Goal: Transaction & Acquisition: Purchase product/service

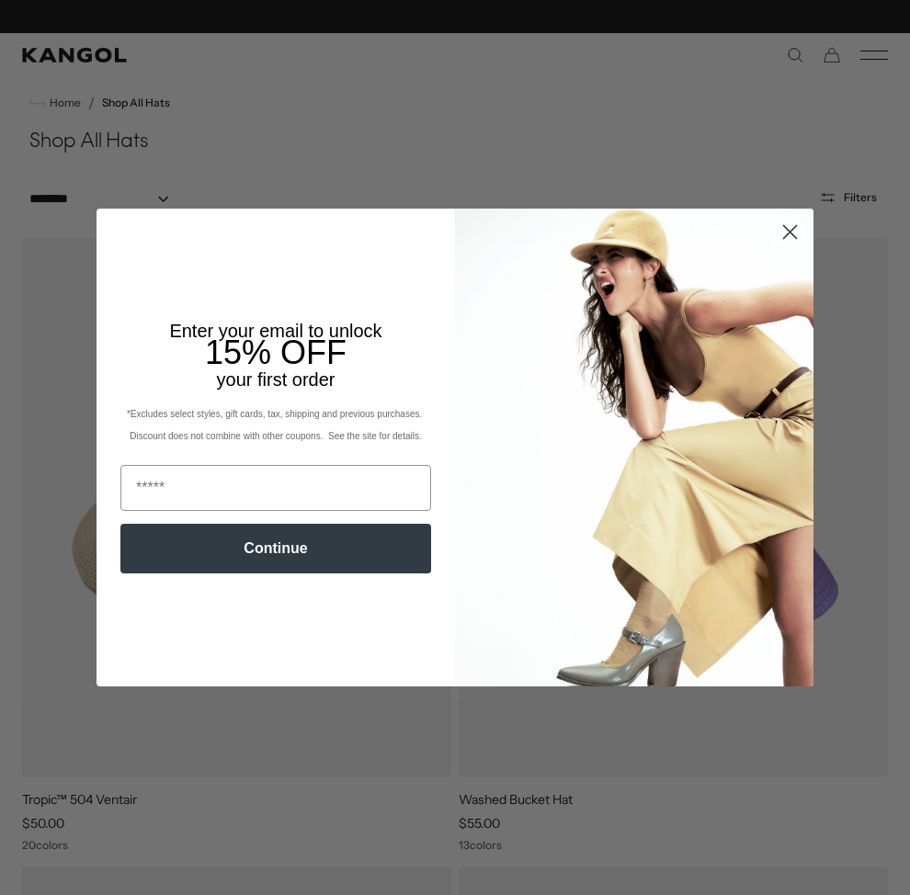
scroll to position [0, 379]
click at [779, 232] on circle "Close dialog" at bounding box center [790, 232] width 30 height 30
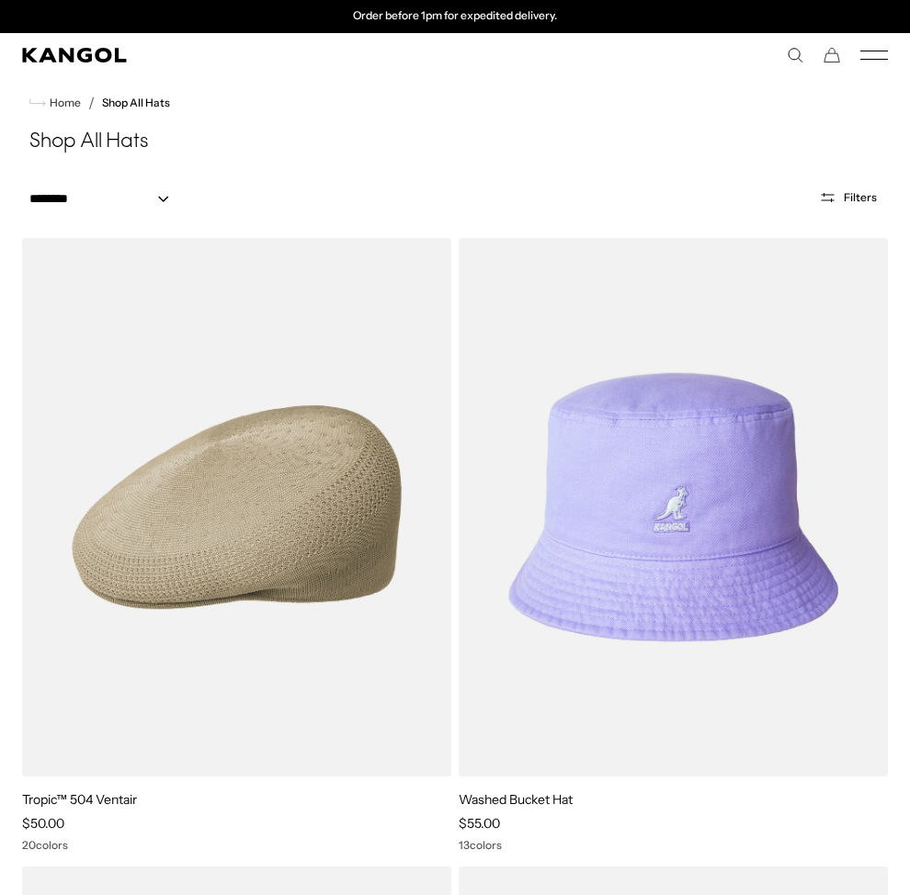
click at [788, 265] on circle "Close dialog" at bounding box center [790, 280] width 30 height 30
click at [850, 183] on div "**********" at bounding box center [455, 197] width 910 height 52
click at [850, 197] on span "Filters" at bounding box center [860, 197] width 33 height 13
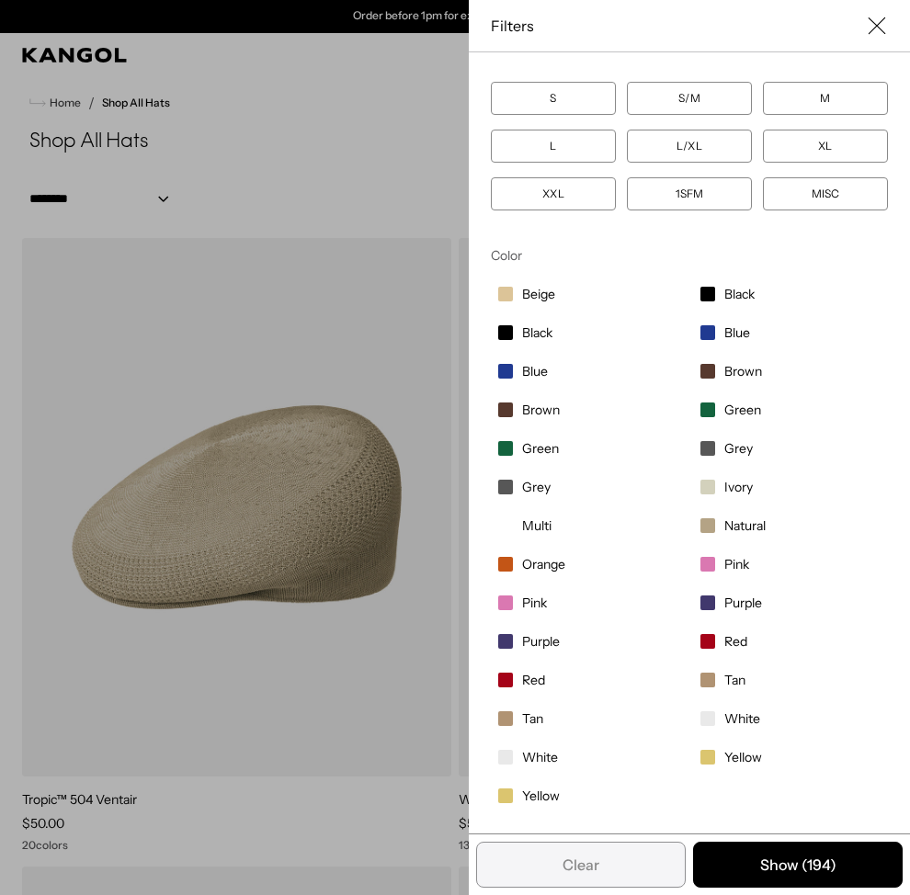
click at [537, 798] on span "Yellow" at bounding box center [541, 796] width 38 height 17
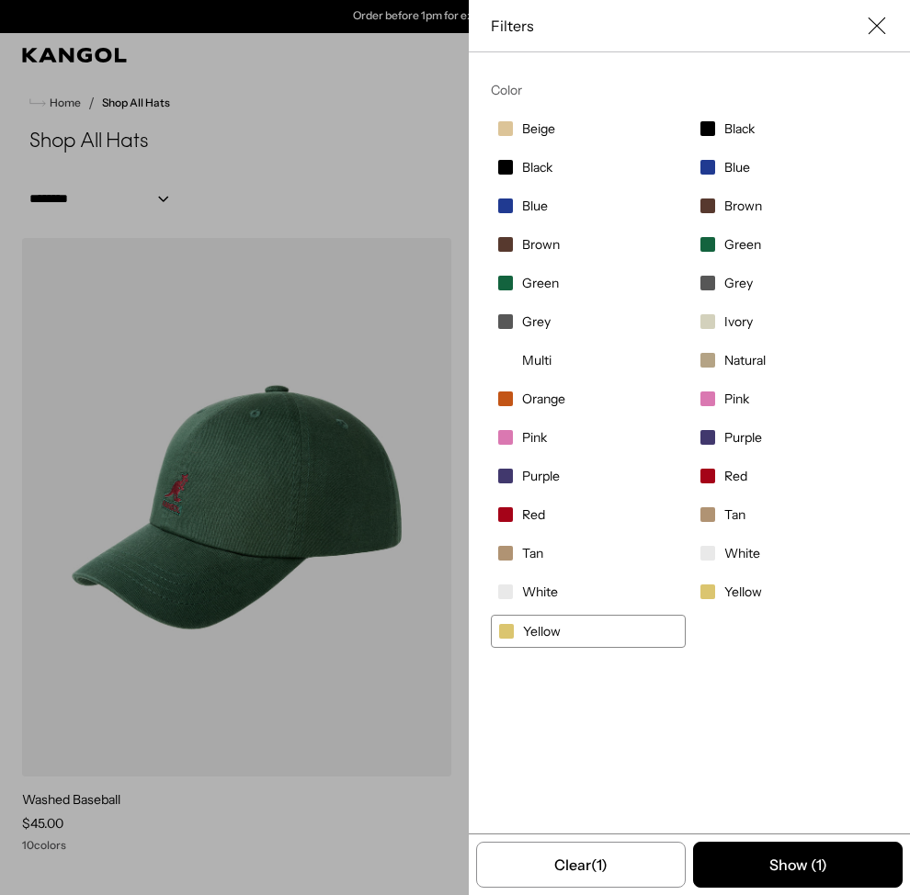
click at [758, 589] on span "Yellow" at bounding box center [743, 592] width 38 height 17
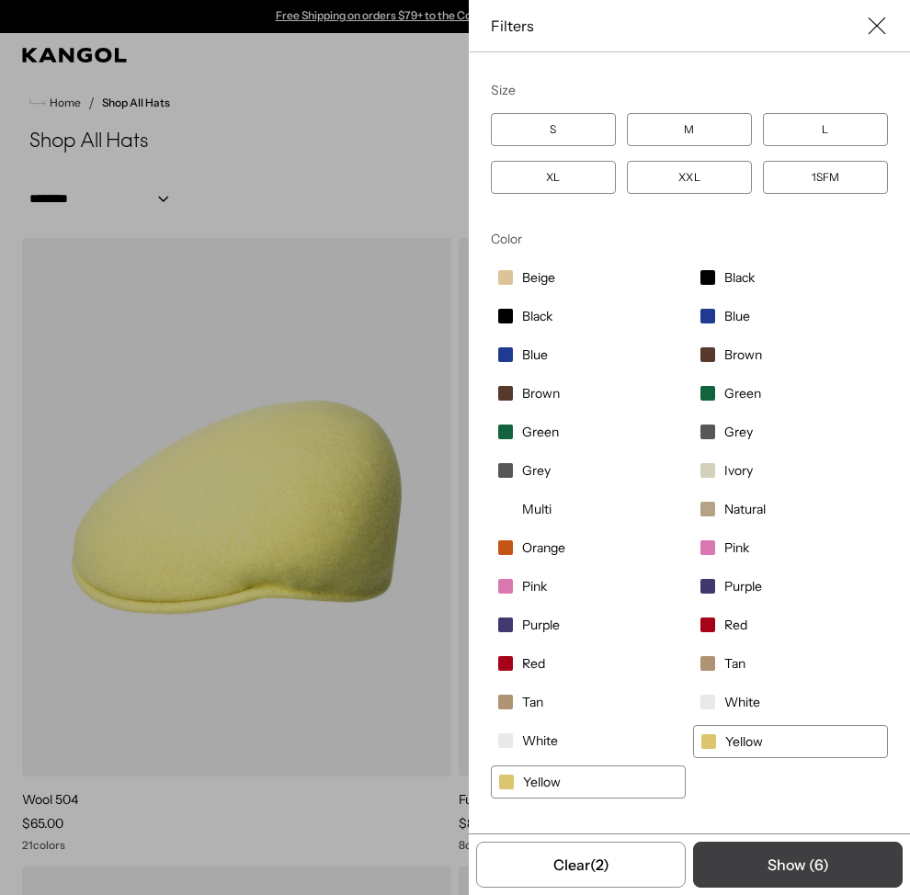
click at [756, 874] on button "Show ( 6 )" at bounding box center [798, 865] width 210 height 46
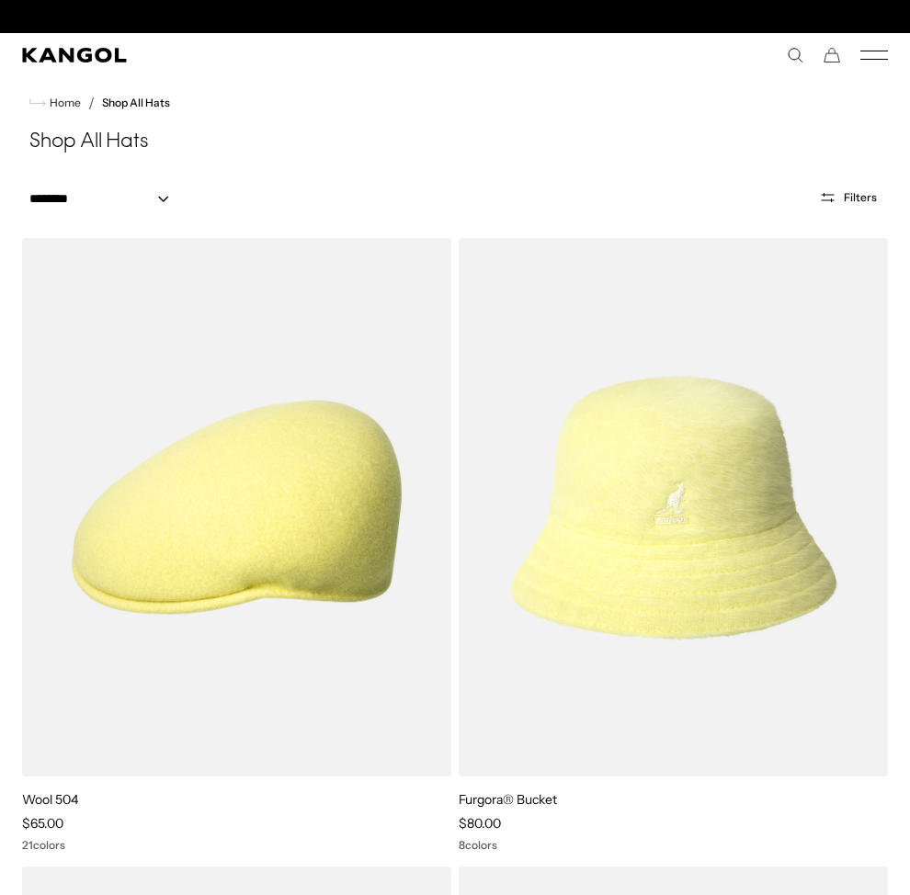
scroll to position [0, 379]
click at [846, 186] on div "**********" at bounding box center [455, 197] width 866 height 23
click at [848, 193] on span "Filters" at bounding box center [860, 197] width 33 height 13
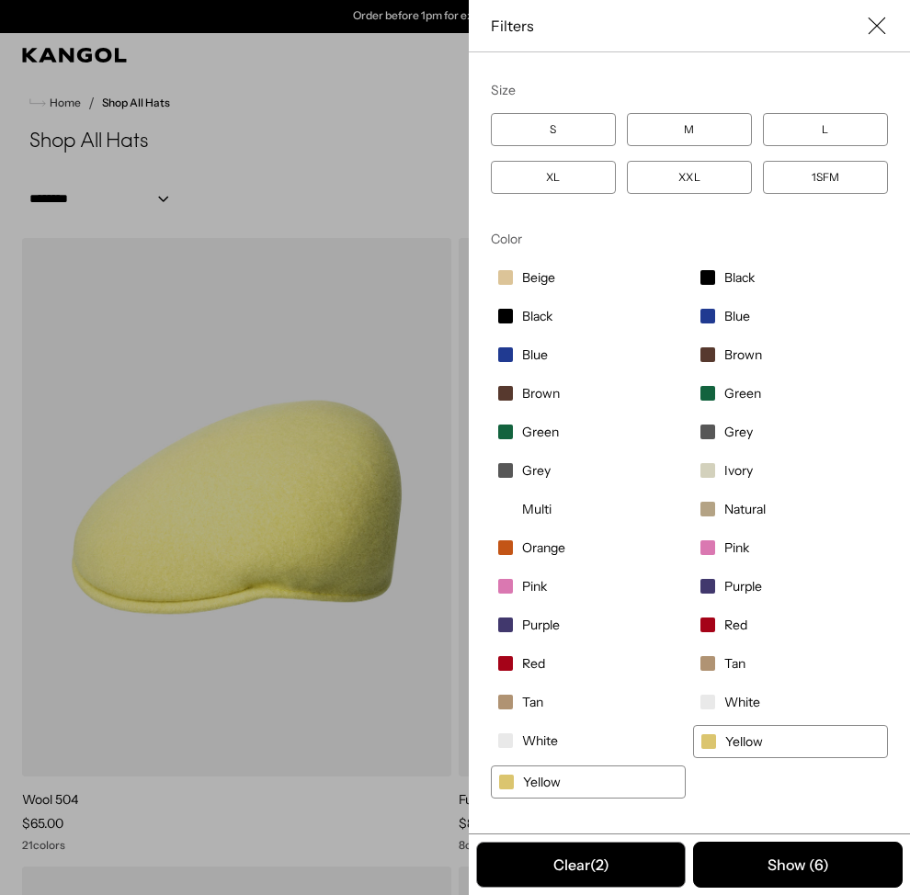
click at [546, 859] on button "Clear (2)" at bounding box center [581, 865] width 210 height 46
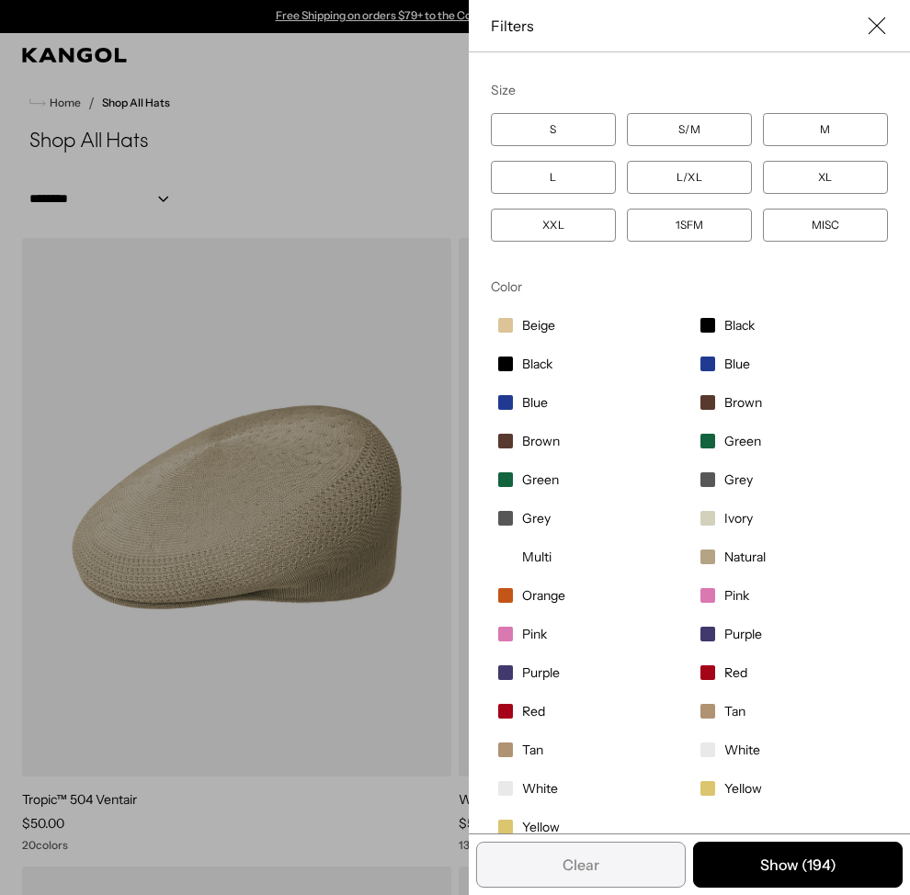
click at [889, 19] on div "Filters" at bounding box center [689, 26] width 441 height 52
click at [880, 25] on icon "Close filter list" at bounding box center [876, 26] width 18 height 18
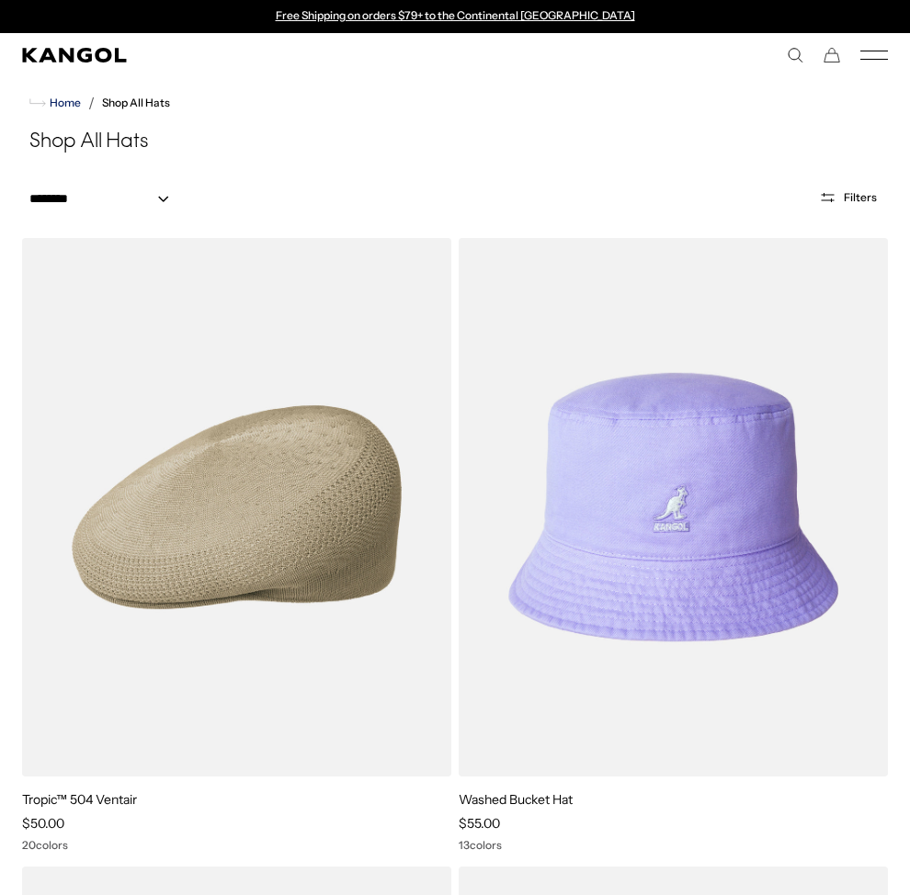
click at [74, 105] on span "Home" at bounding box center [63, 102] width 35 height 13
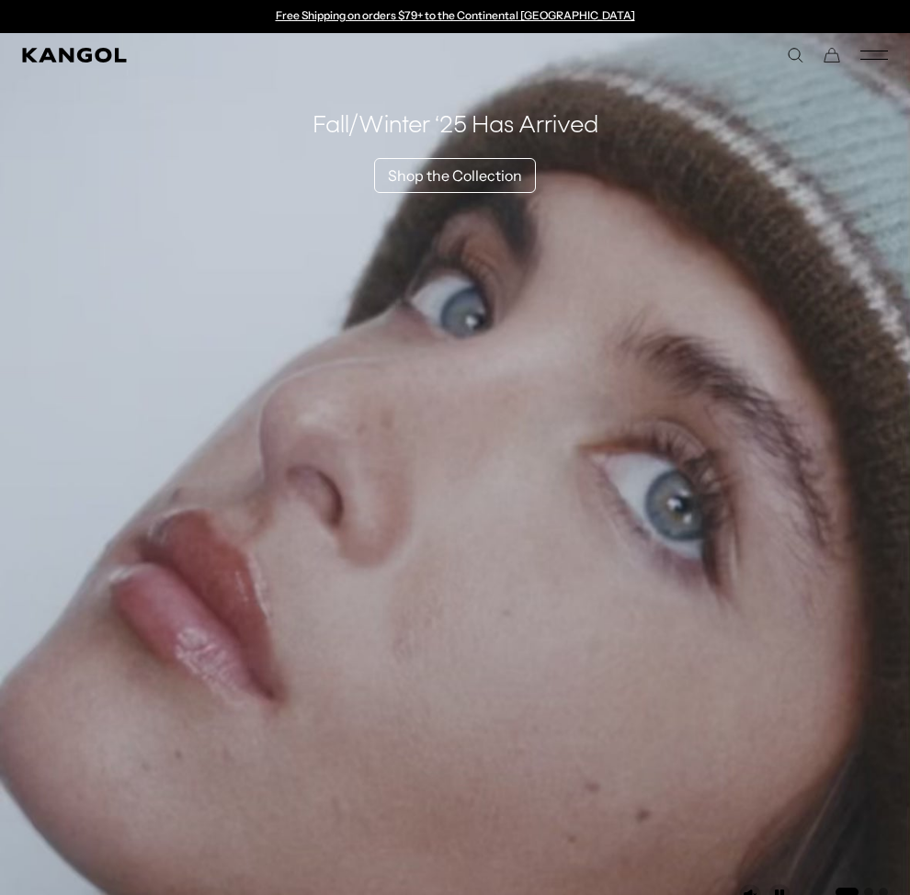
click at [876, 52] on icon "Mobile Menu" at bounding box center [874, 55] width 28 height 17
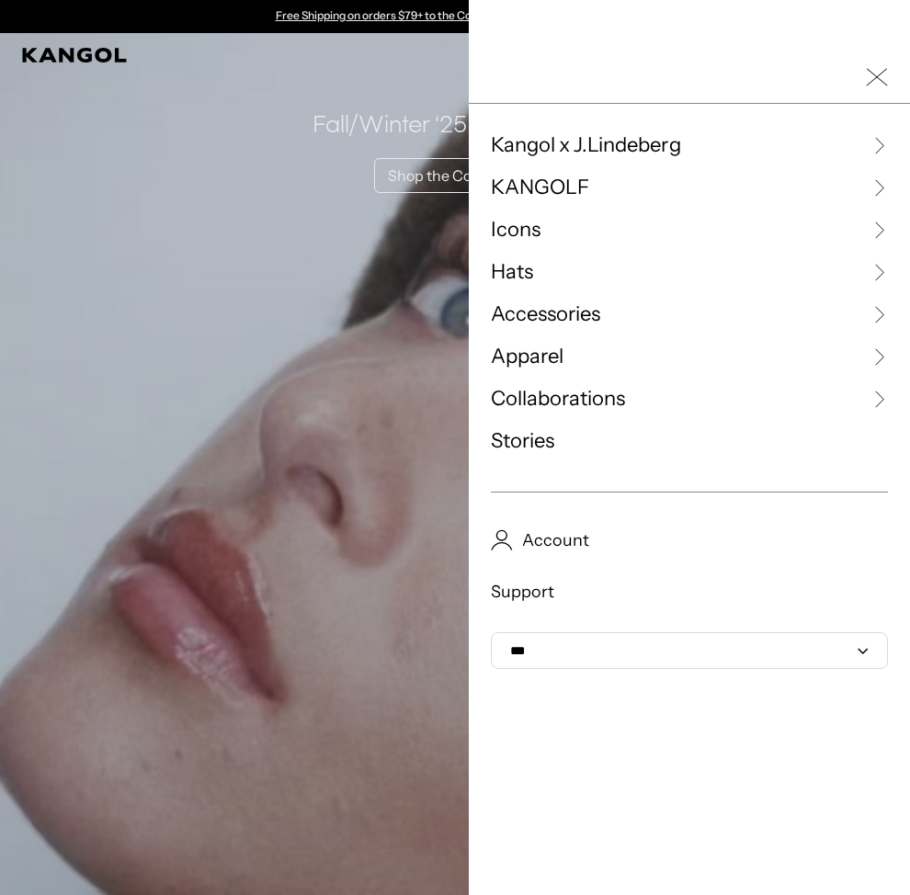
click at [527, 270] on span "Hats" at bounding box center [512, 272] width 42 height 28
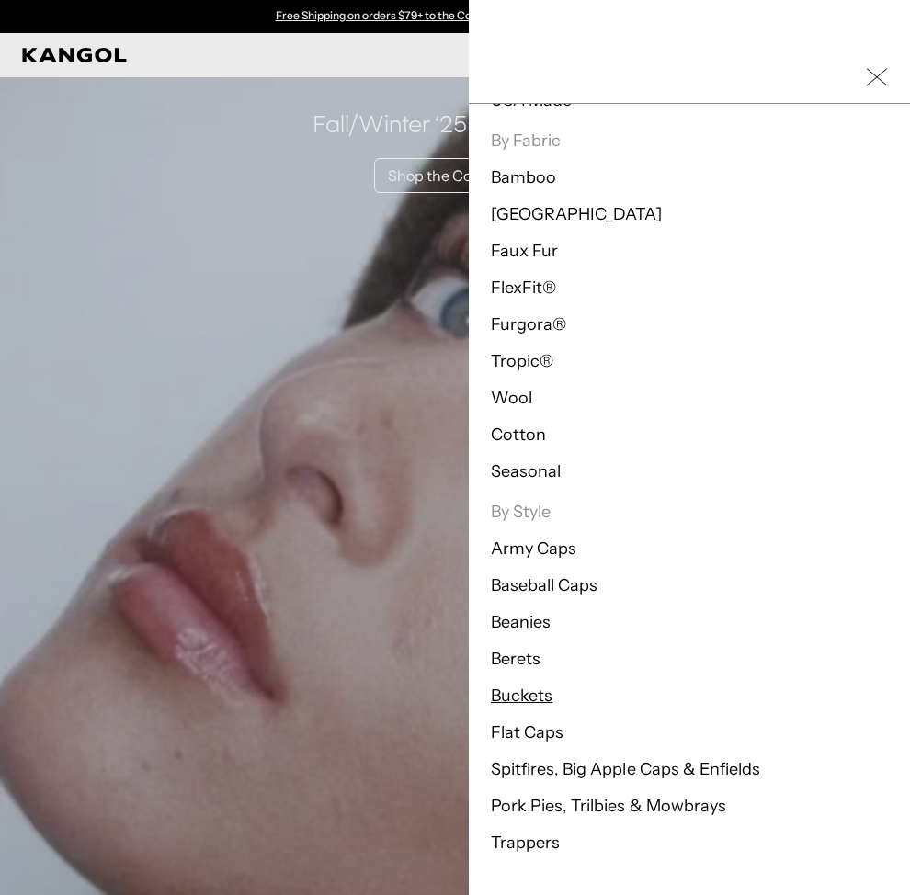
click at [521, 694] on link "Buckets" at bounding box center [522, 696] width 62 height 20
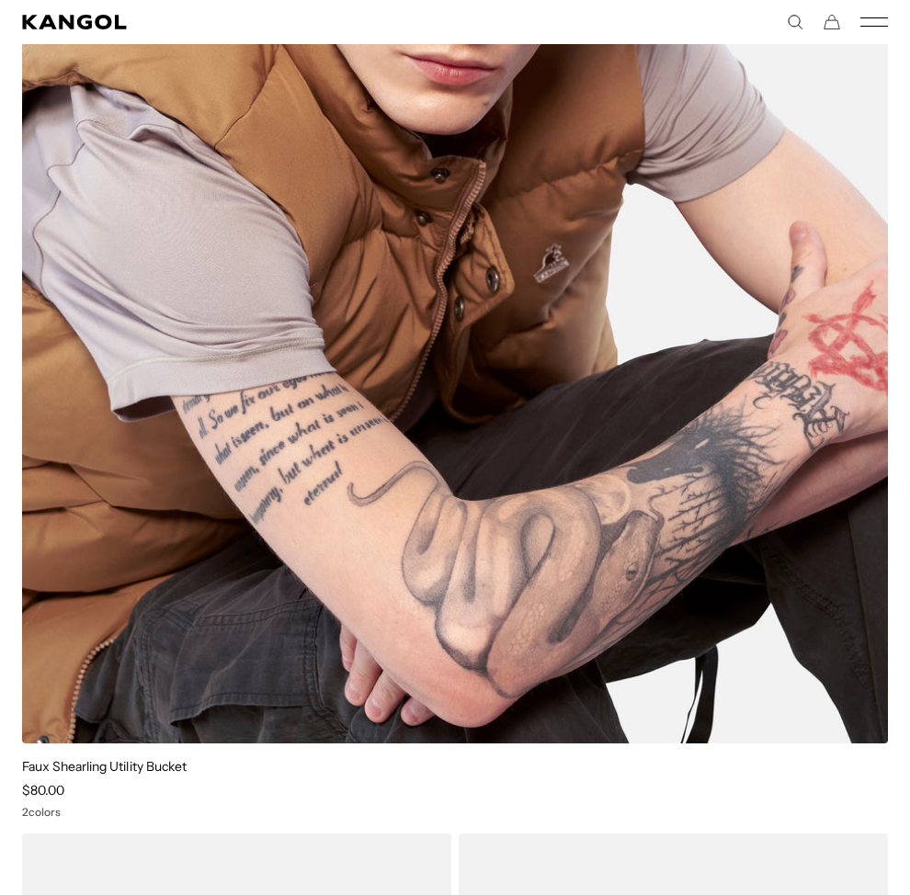
scroll to position [0, 379]
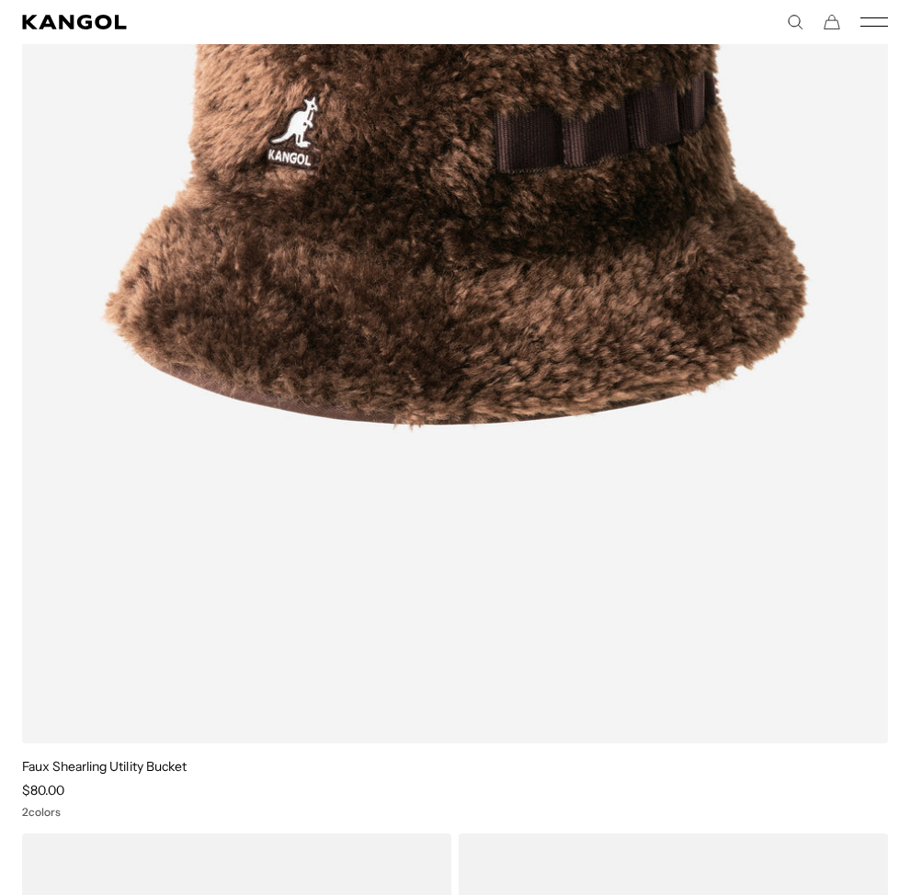
drag, startPoint x: 405, startPoint y: 342, endPoint x: 799, endPoint y: 4, distance: 519.4
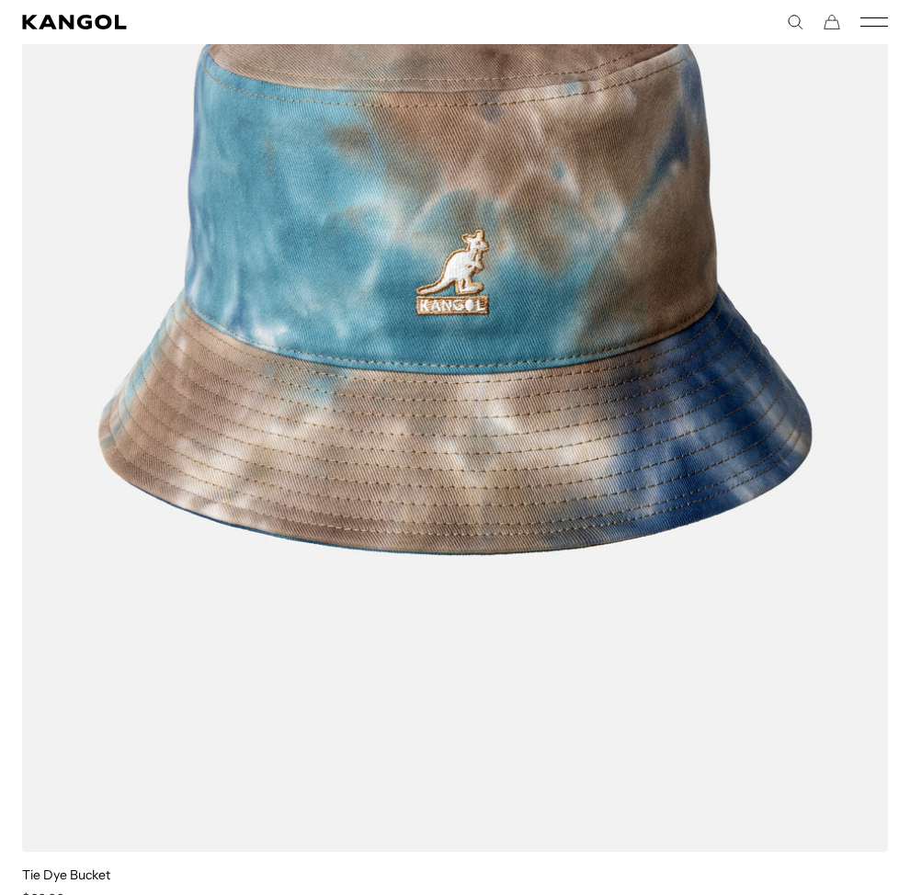
scroll to position [0, 0]
drag, startPoint x: 476, startPoint y: 259, endPoint x: 647, endPoint y: 29, distance: 286.3
click at [0, 0] on body "Skip to content My Bag ( 0 ) Your cart is empty. Explore new hats Loading... Su…" at bounding box center [455, 702] width 910 height 25088
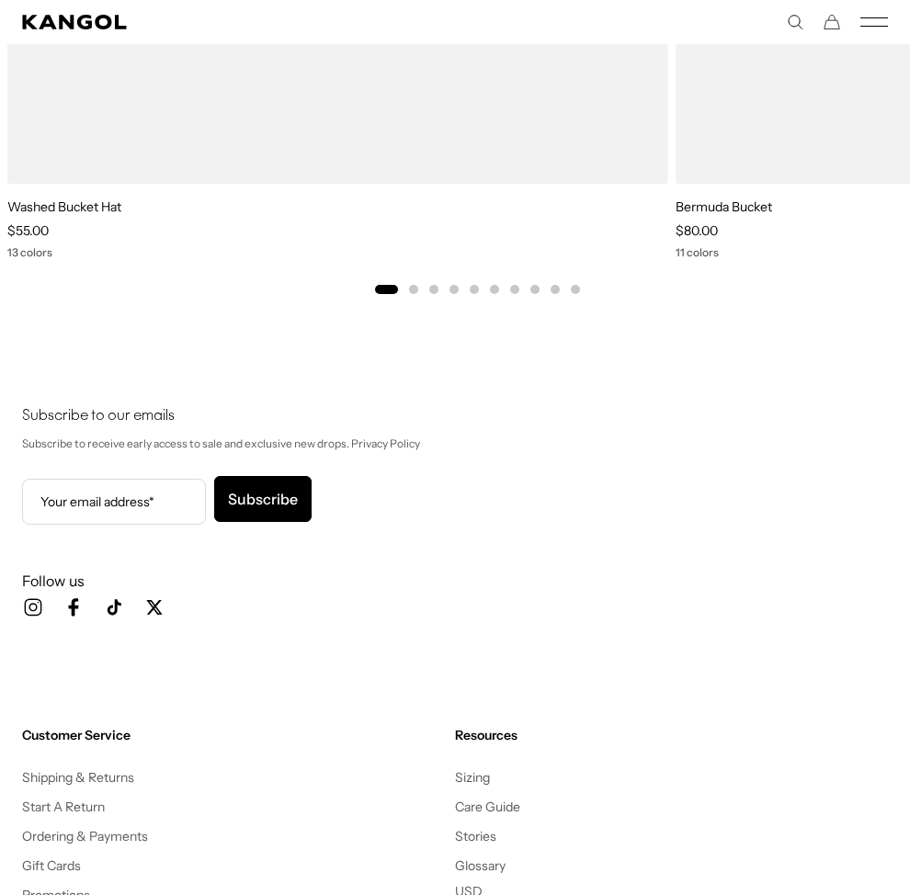
scroll to position [0, 379]
click at [410, 289] on button "Go to slide 2" at bounding box center [413, 289] width 9 height 9
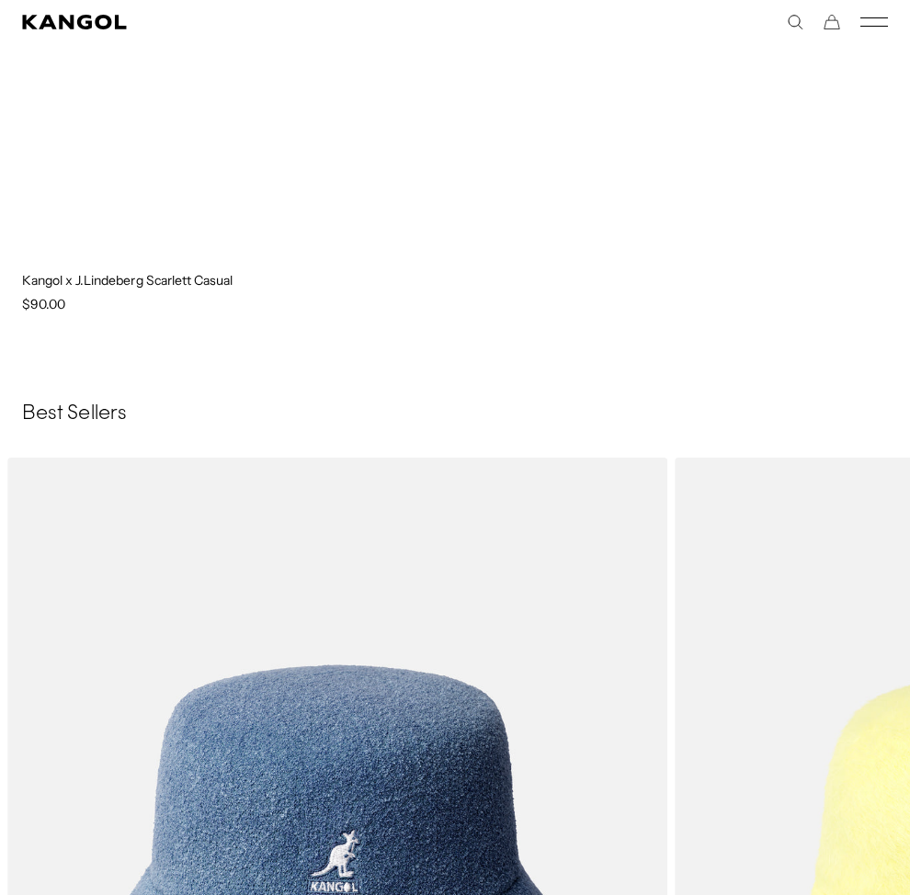
scroll to position [22447, 0]
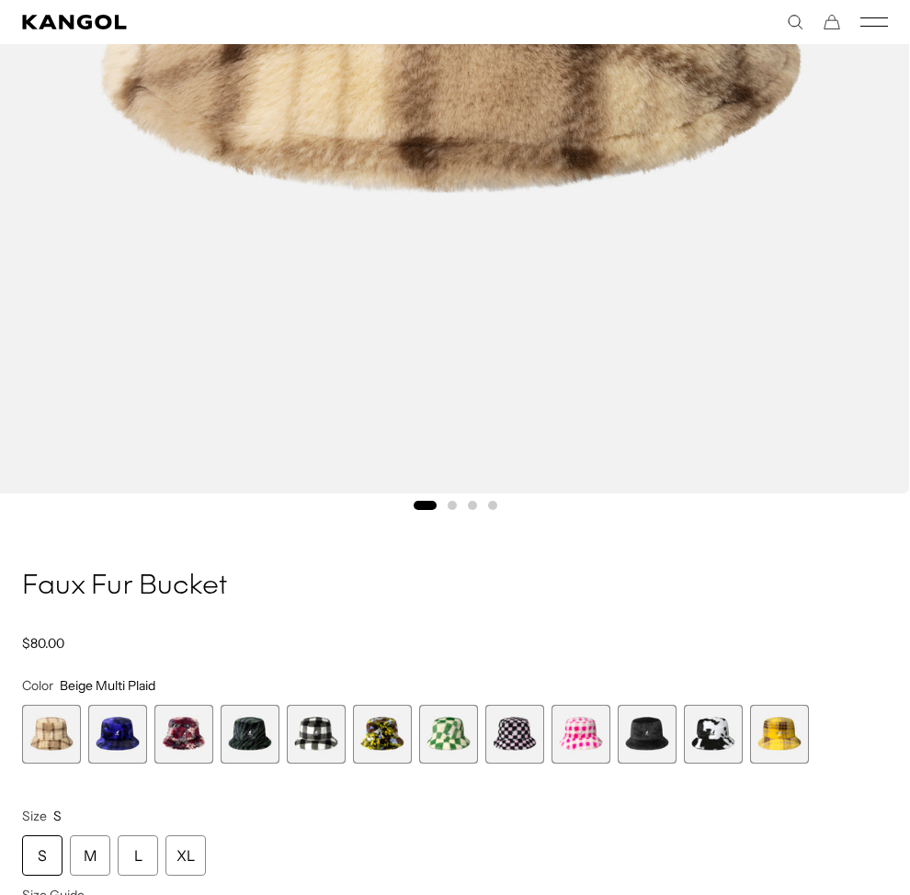
scroll to position [825, 0]
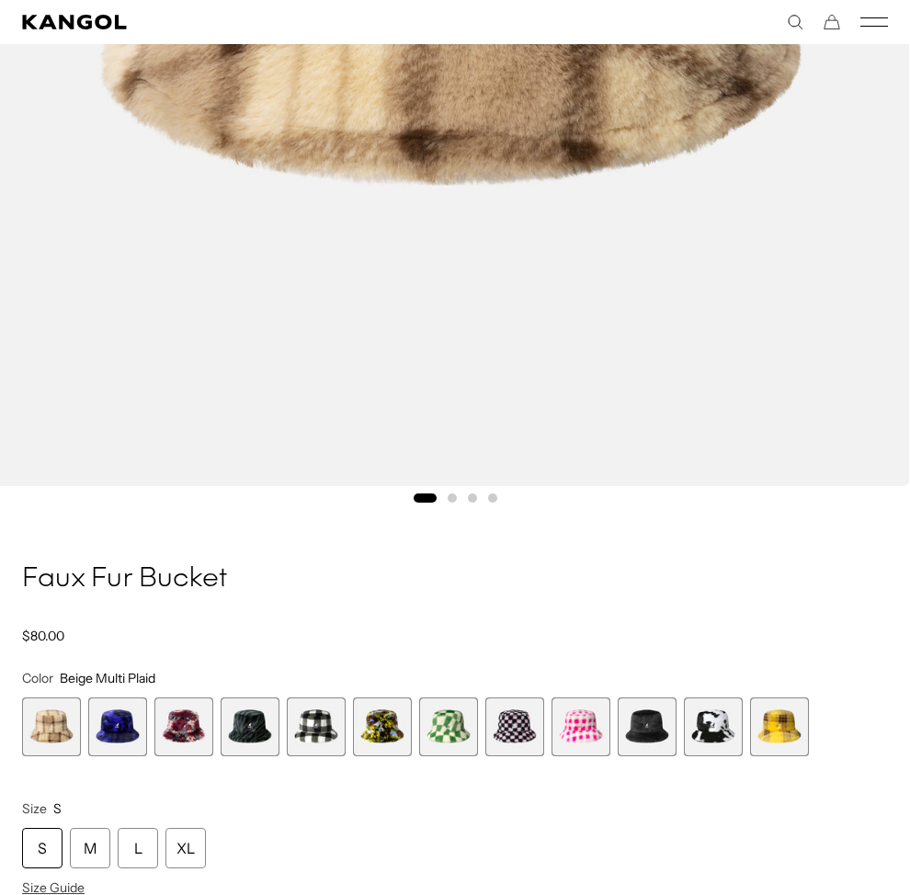
click at [775, 725] on span "12 of 12" at bounding box center [779, 726] width 59 height 59
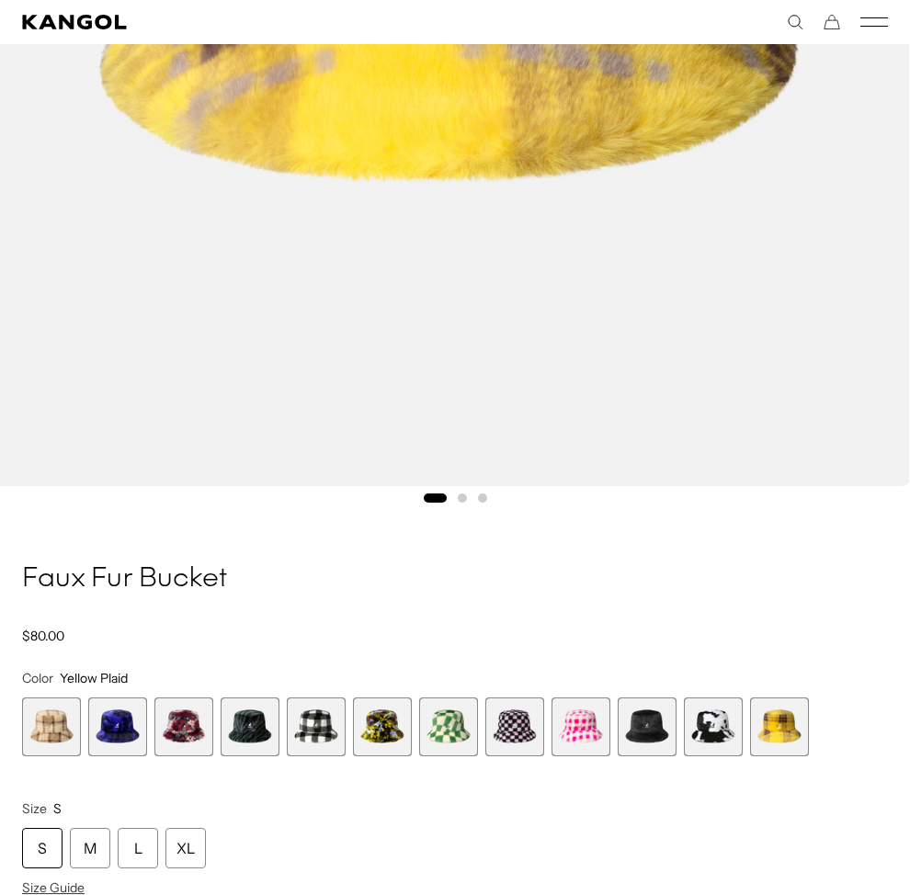
click at [388, 726] on span "6 of 12" at bounding box center [382, 726] width 59 height 59
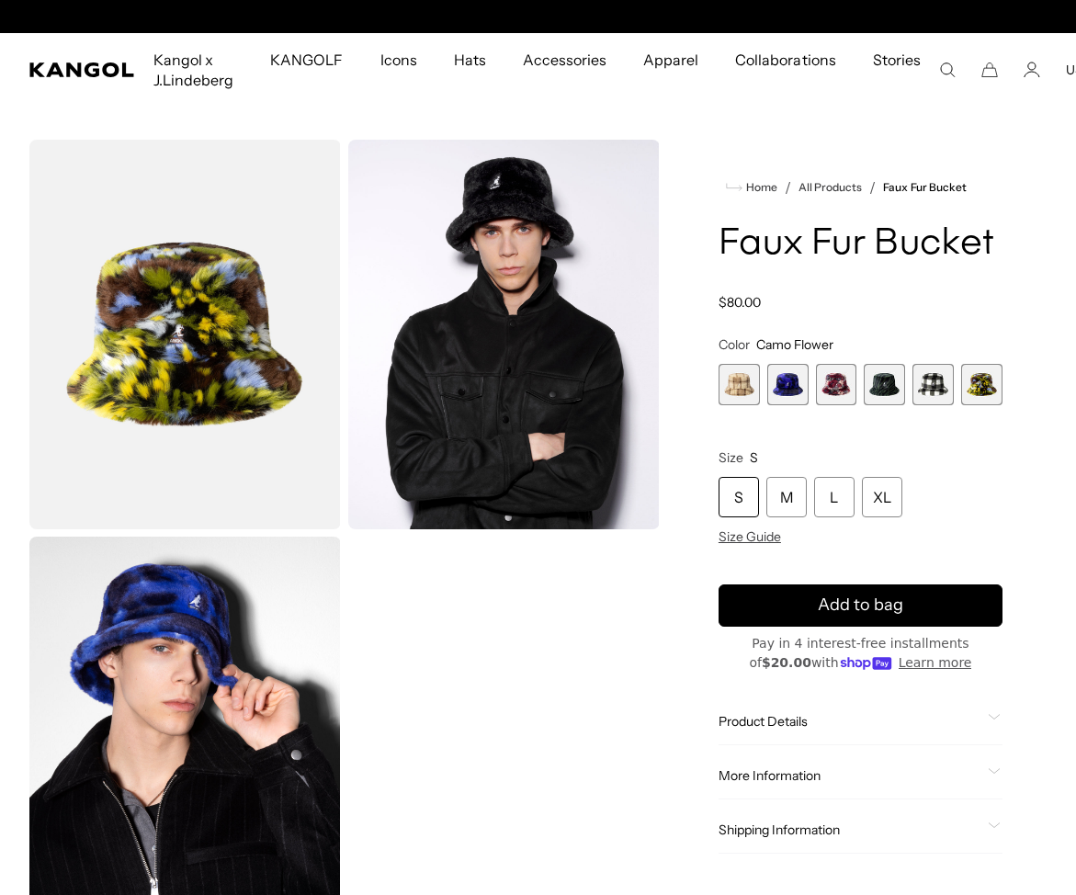
scroll to position [0, 379]
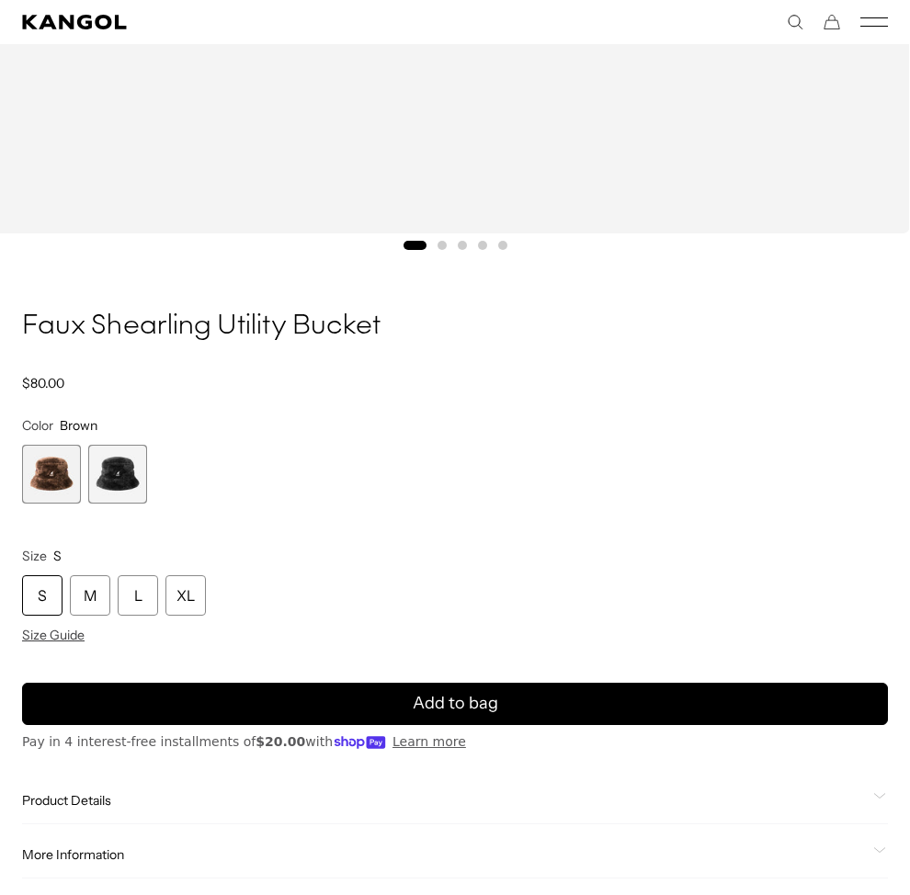
scroll to position [1084, 0]
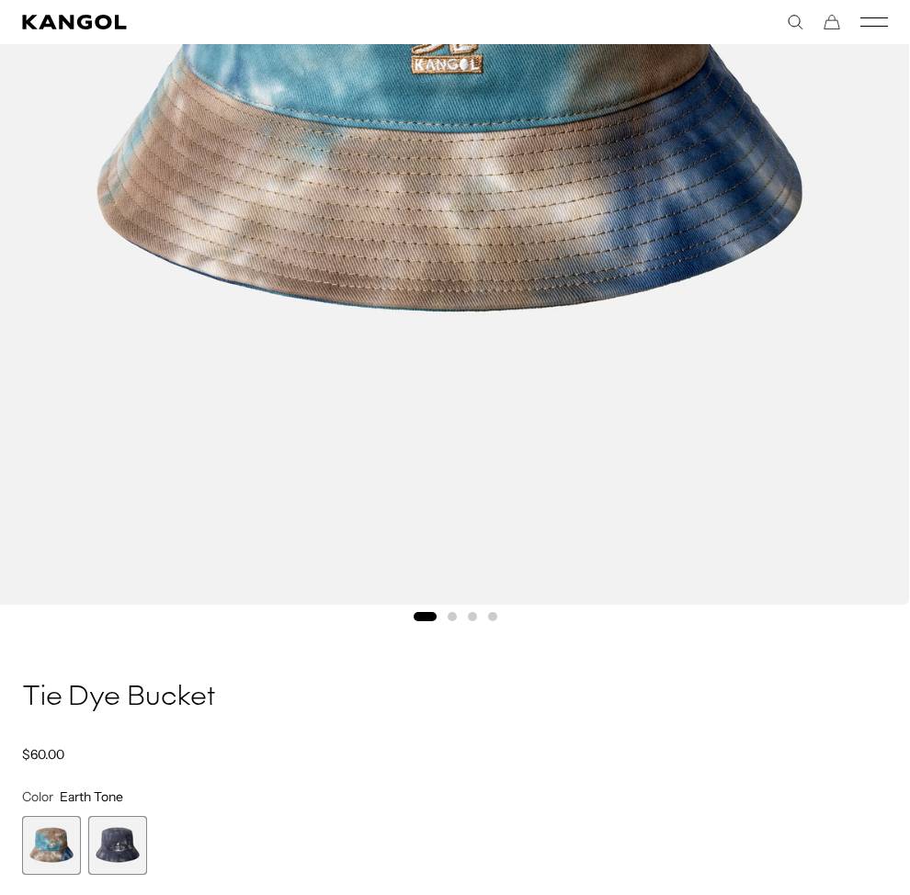
click at [116, 842] on span "2 of 2" at bounding box center [117, 845] width 59 height 59
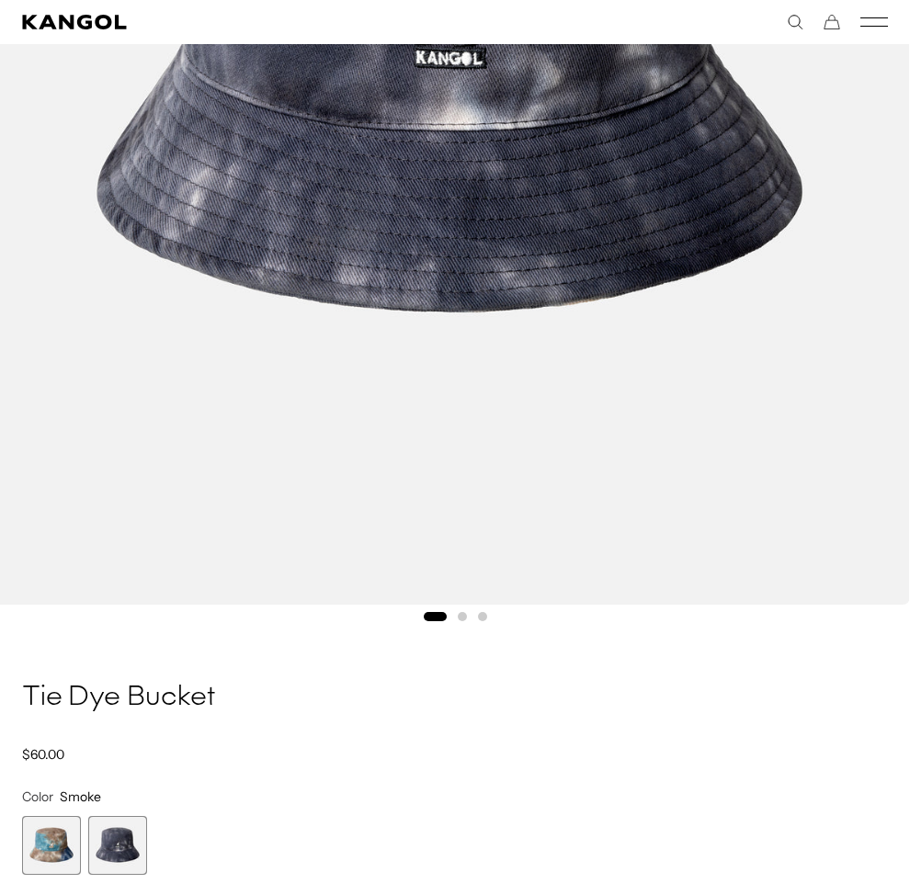
scroll to position [0, 379]
